Goal: Task Accomplishment & Management: Complete application form

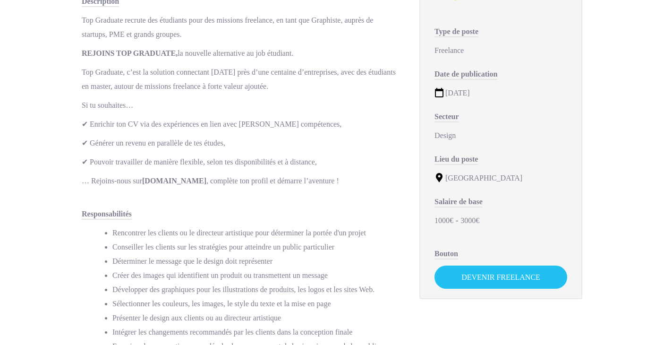
scroll to position [150, 0]
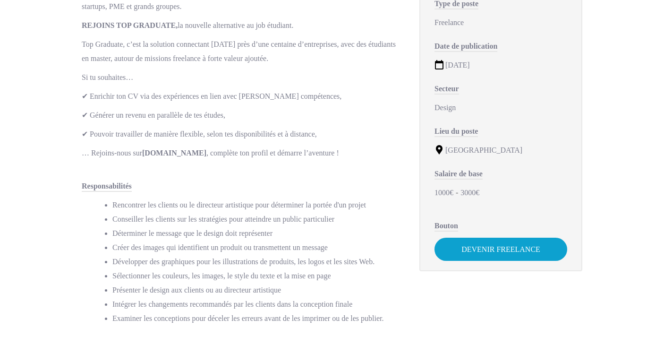
click at [485, 248] on link "Devenir Freelance" at bounding box center [500, 248] width 133 height 23
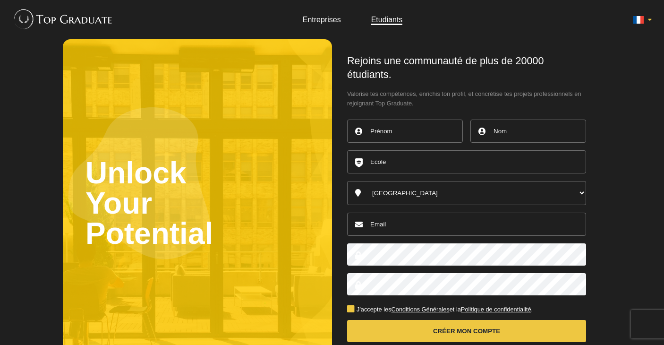
click at [446, 129] on input "text" at bounding box center [405, 130] width 116 height 23
type input "Avi"
type input "Attal"
type input "aviattal5@gmail.com"
click at [414, 161] on input "text" at bounding box center [466, 161] width 239 height 23
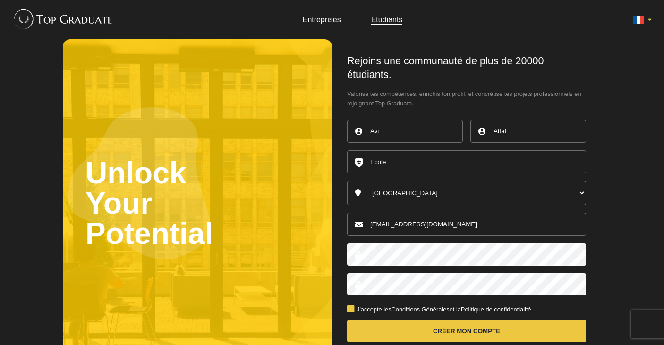
paste input "École de Condé"
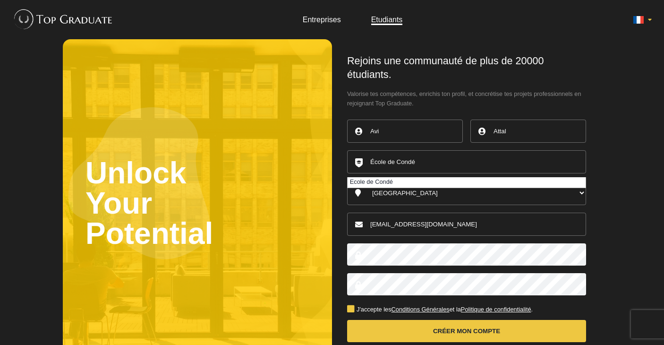
click at [396, 178] on li "Ecole de Condé" at bounding box center [467, 182] width 238 height 10
type input "Ecole de Condé"
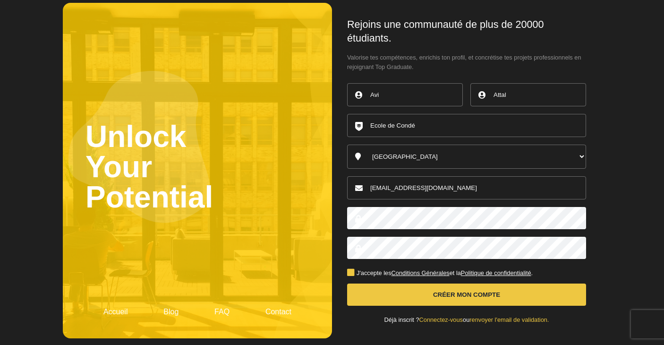
scroll to position [36, 0]
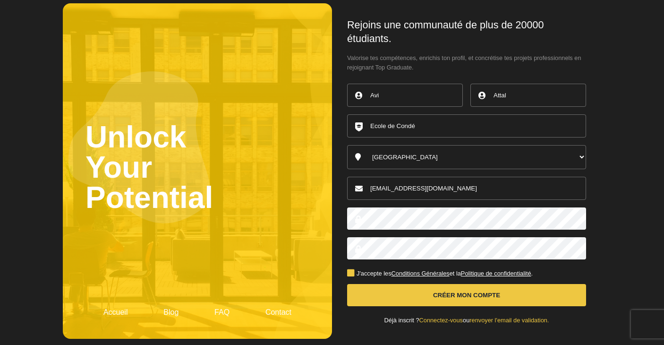
click at [354, 271] on label "J'accepte les Conditions Générales et la Politique de confidentialité ." at bounding box center [440, 274] width 186 height 6
click at [0, 0] on input "J'accepte les Conditions Générales et la Politique de confidentialité ." at bounding box center [0, 0] width 0 height 0
click at [462, 284] on button "Créer mon compte" at bounding box center [466, 295] width 239 height 22
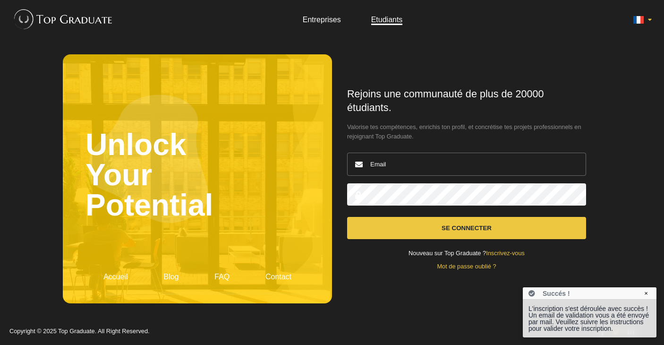
type input "[EMAIL_ADDRESS][DOMAIN_NAME]"
click at [466, 227] on button "Se connecter" at bounding box center [466, 228] width 239 height 22
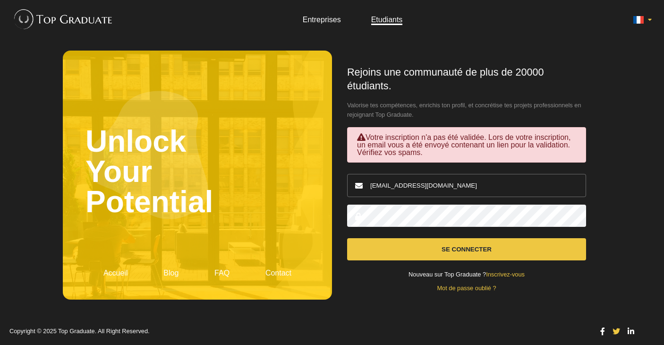
click at [492, 204] on div at bounding box center [466, 216] width 239 height 30
click at [359, 215] on span at bounding box center [358, 216] width 7 height 8
click at [422, 239] on button "Se connecter" at bounding box center [466, 249] width 239 height 22
click at [425, 247] on button "Se connecter" at bounding box center [466, 249] width 239 height 22
click at [456, 285] on link "Mot de passe oublié ?" at bounding box center [466, 287] width 59 height 7
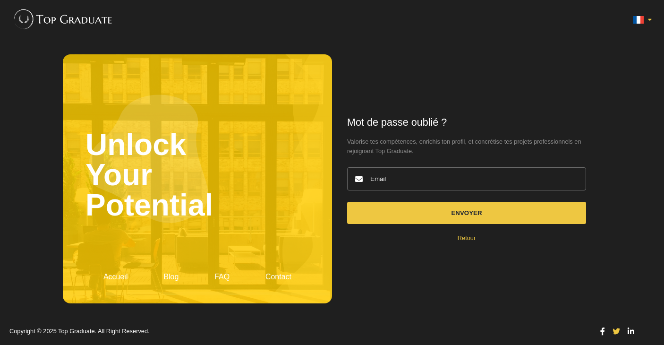
click at [448, 181] on input "email" at bounding box center [466, 178] width 239 height 23
type input "aviattal5@gmail.com"
click at [463, 212] on button "Envoyer" at bounding box center [466, 213] width 239 height 22
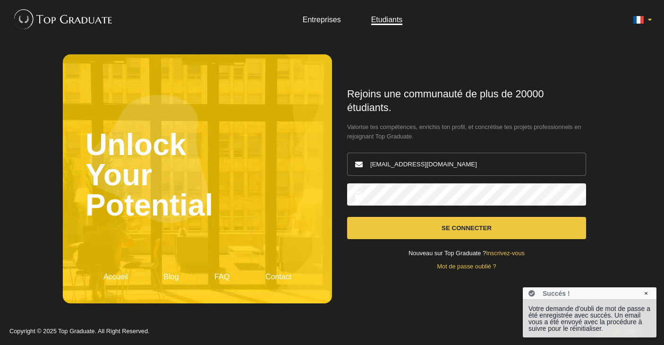
click at [517, 132] on span "Valorise tes compétences, enrichis ton profil, et concrétise tes projets profes…" at bounding box center [466, 131] width 239 height 19
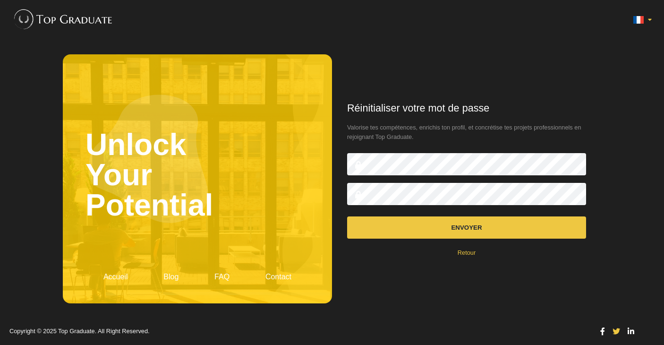
click at [423, 225] on button "Envoyer" at bounding box center [466, 227] width 239 height 22
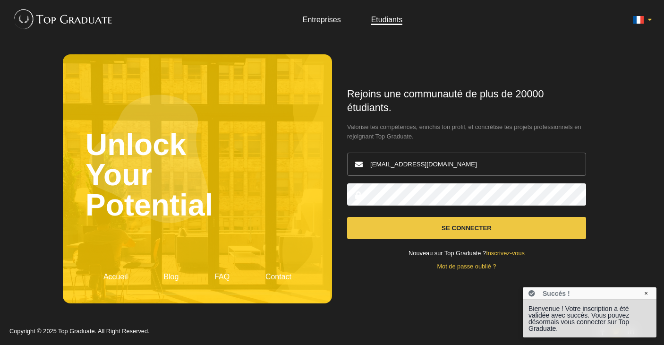
click at [441, 227] on button "Se connecter" at bounding box center [466, 228] width 239 height 22
